Goal: Navigation & Orientation: Understand site structure

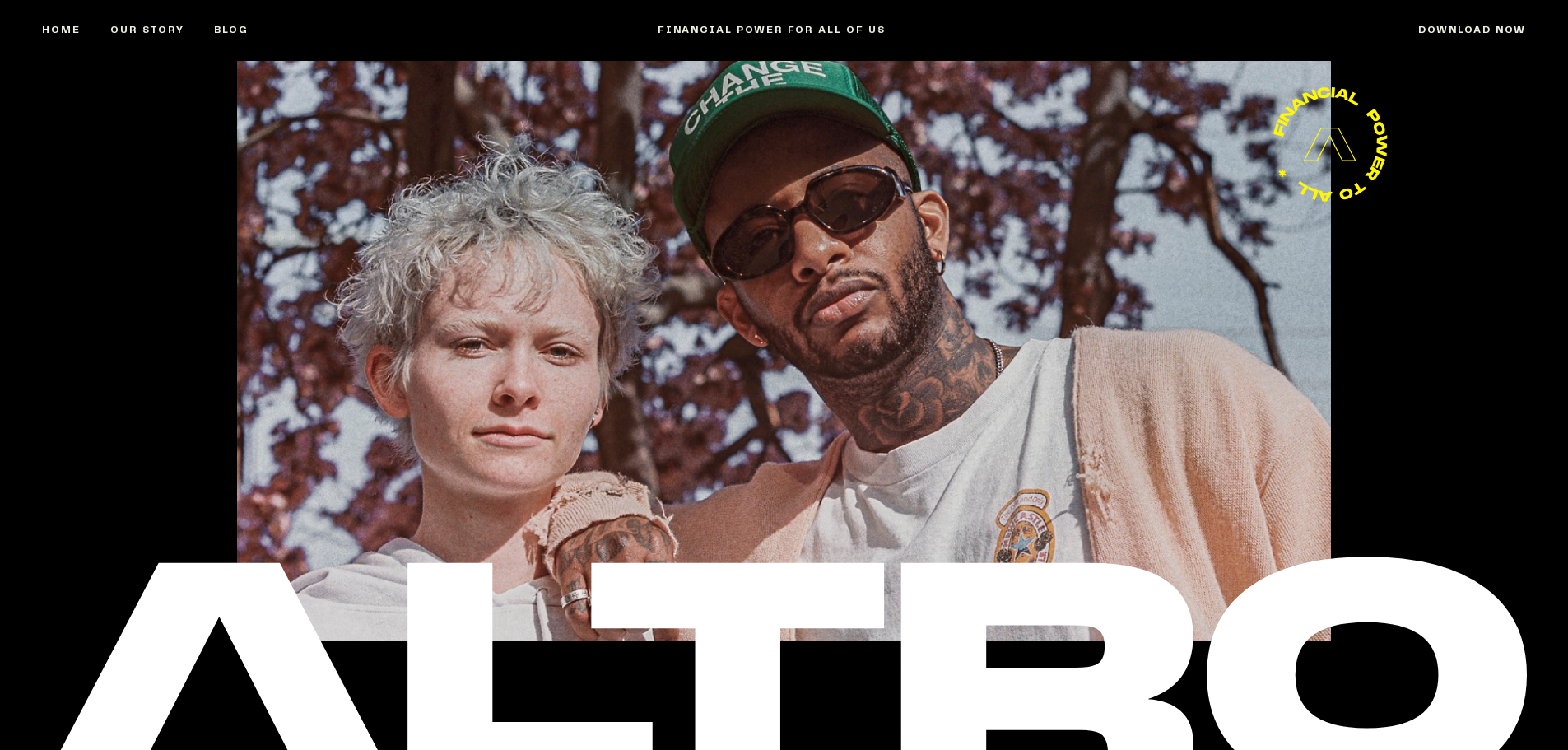
scroll to position [6474, 0]
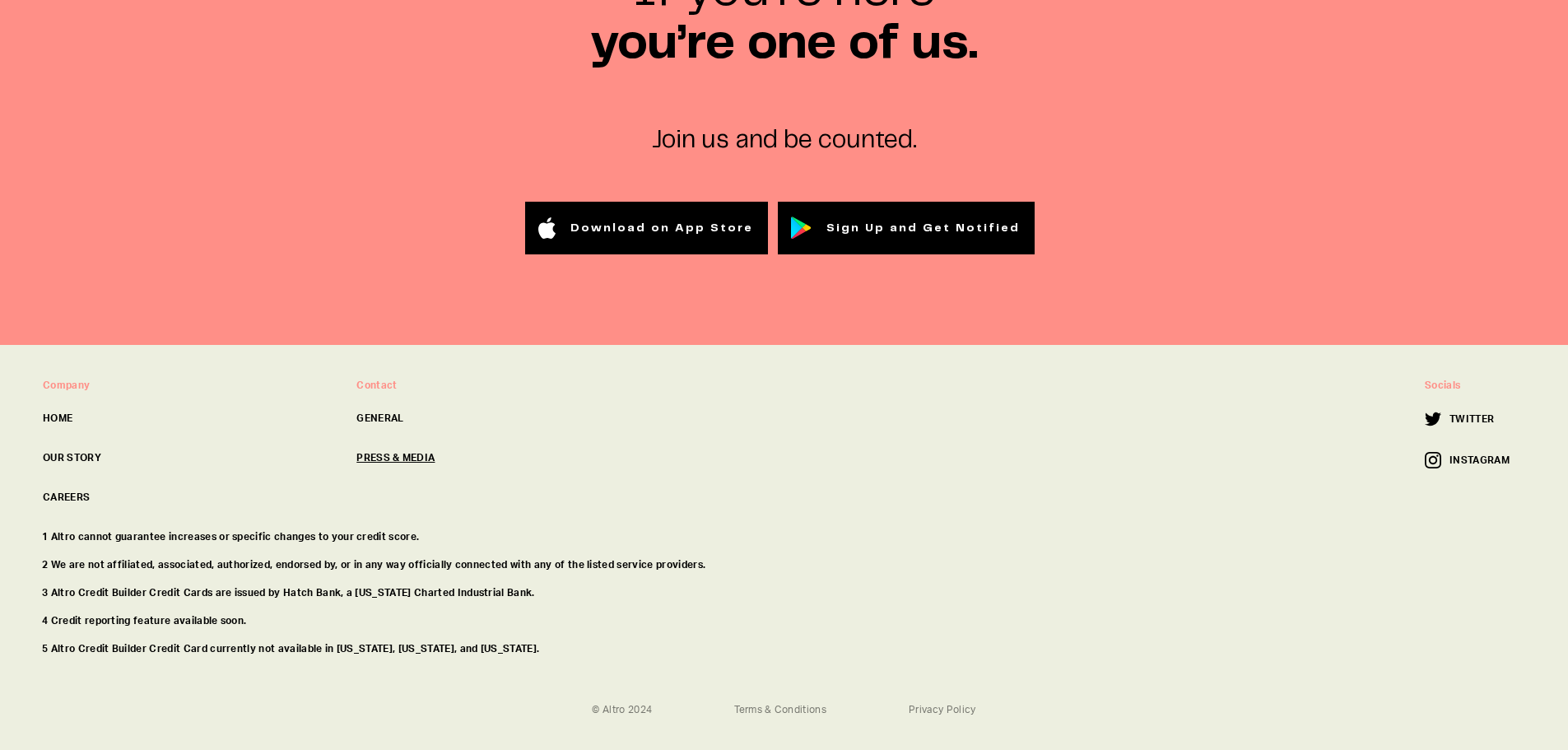
click at [400, 450] on link "PRESS & MEDIA" at bounding box center [500, 457] width 287 height 15
click at [61, 450] on link "OUR STORY" at bounding box center [187, 457] width 287 height 15
click at [357, 587] on div "1 Altro cannot guarantee increases or specific changes to your credit score. 2 …" at bounding box center [784, 599] width 1511 height 140
drag, startPoint x: 334, startPoint y: 561, endPoint x: 399, endPoint y: 559, distance: 65.0
click at [399, 585] on p "3 Altro Credit Builder Credit Cards are issued by Hatch Bank, a [US_STATE] Char…" at bounding box center [784, 592] width 1484 height 15
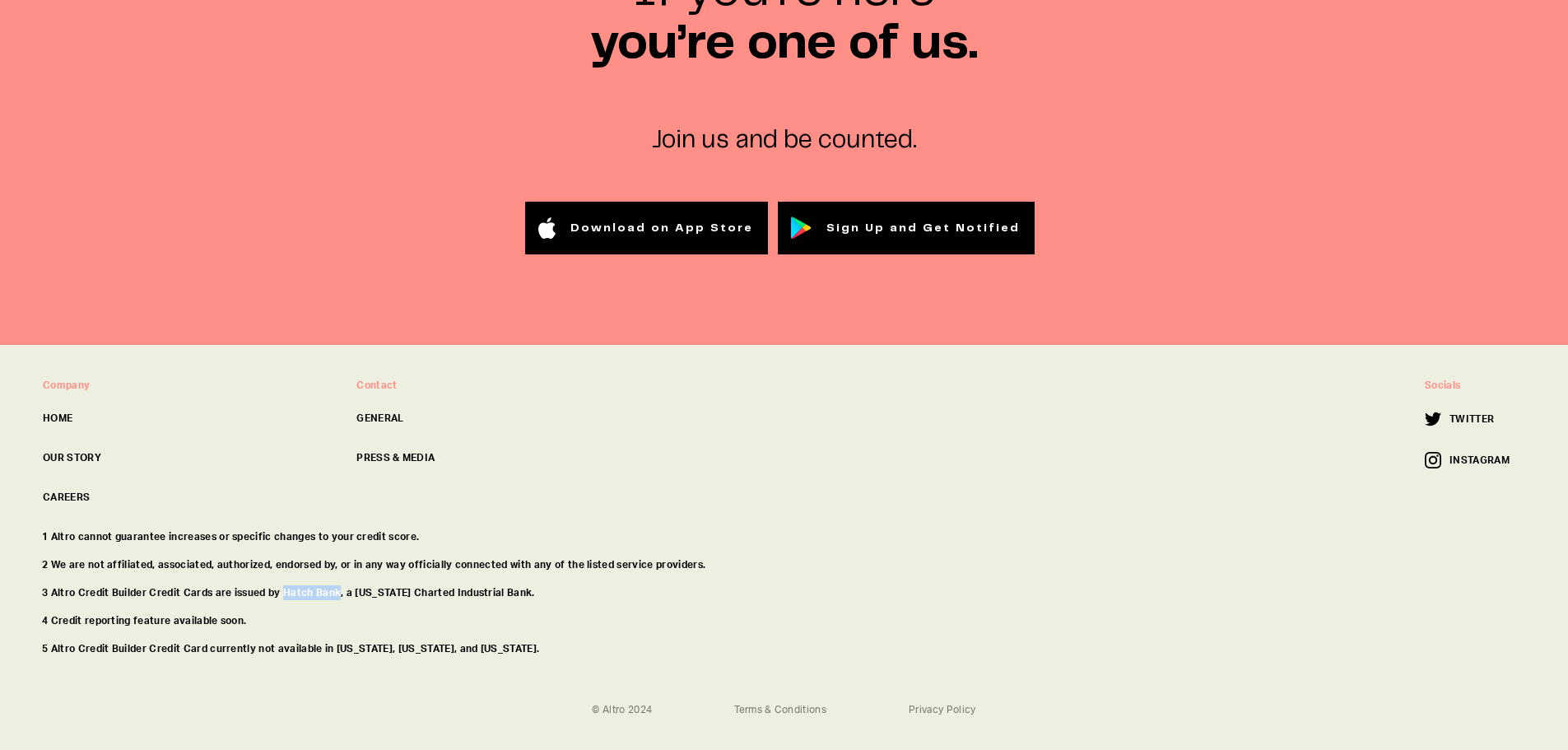
copy p "Hatch Bank"
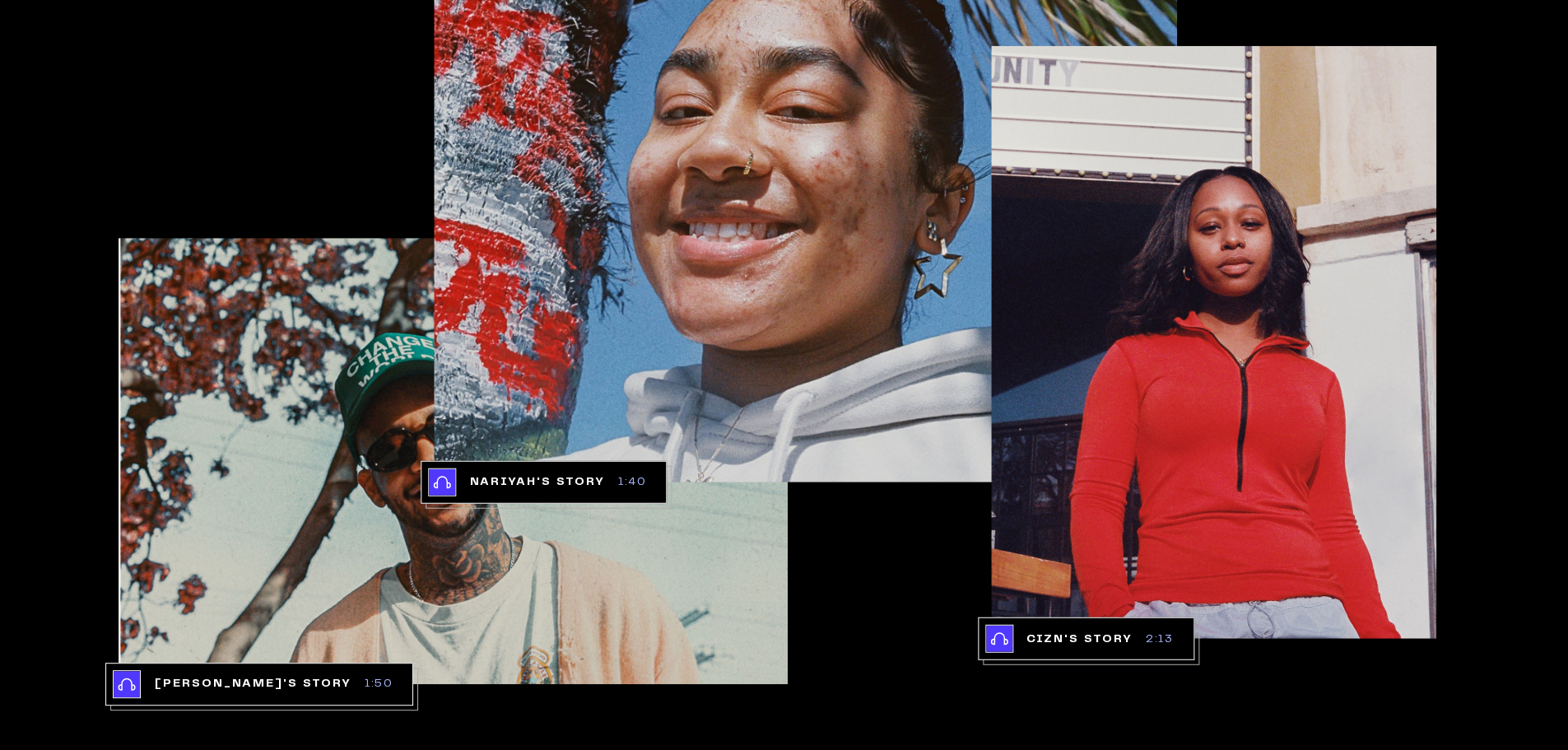
scroll to position [3428, 0]
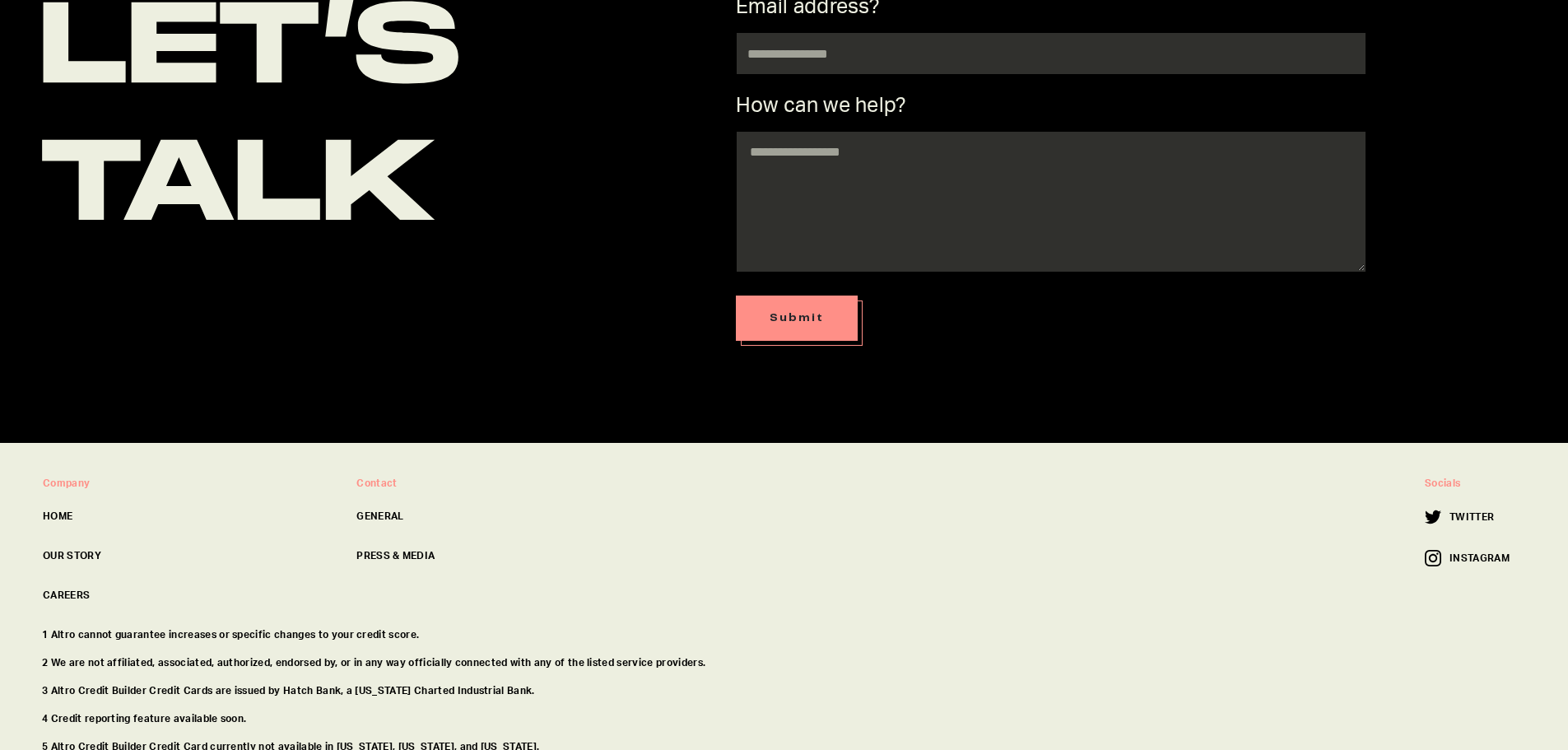
scroll to position [950, 0]
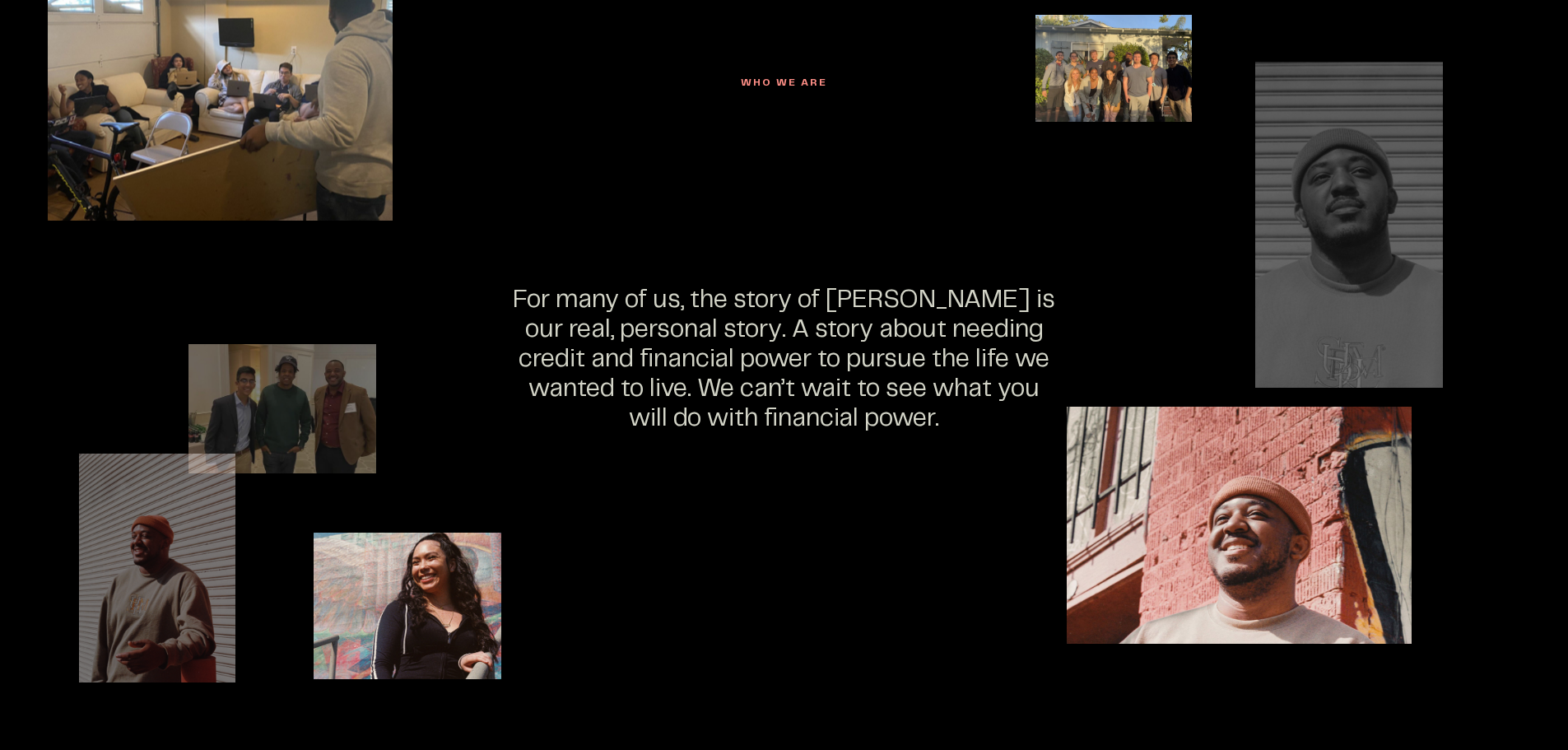
scroll to position [4363, 0]
